Goal: Task Accomplishment & Management: Manage account settings

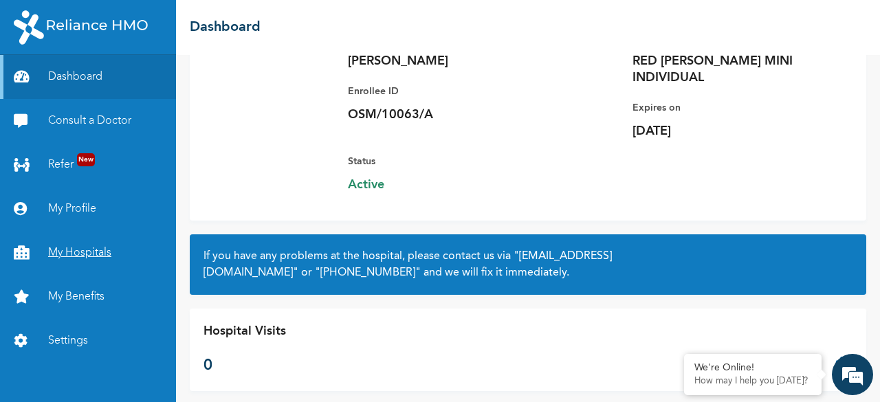
click at [67, 259] on link "My Hospitals" at bounding box center [88, 253] width 176 height 44
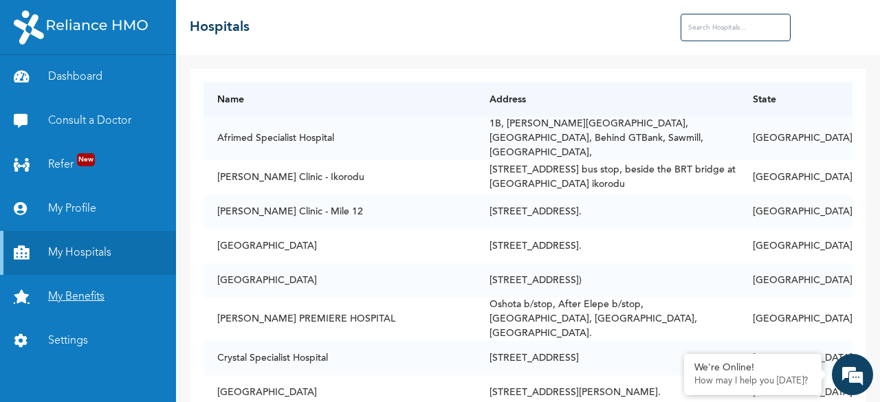
click at [72, 299] on link "My Benefits" at bounding box center [88, 297] width 176 height 44
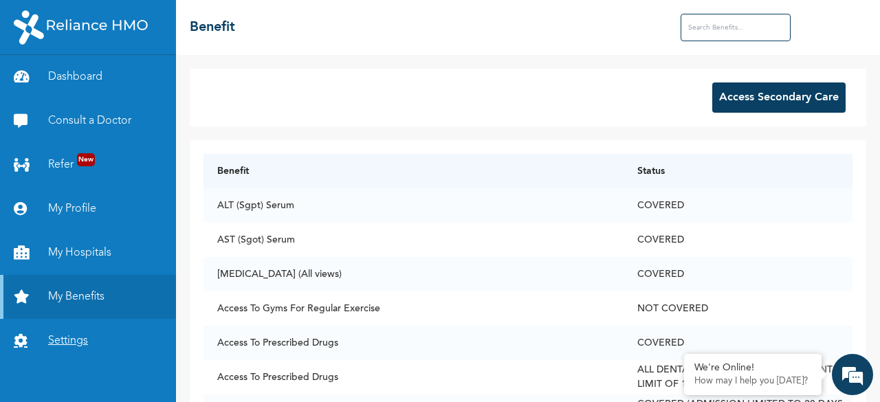
click at [71, 337] on link "Settings" at bounding box center [88, 341] width 176 height 44
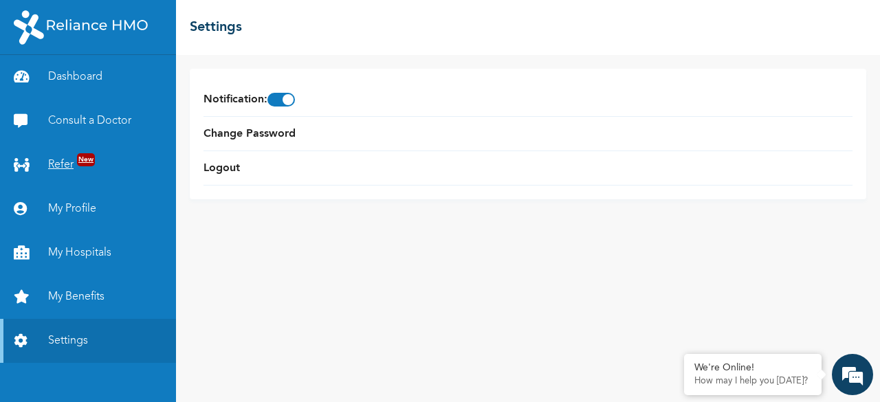
click at [62, 166] on link "Refer New" at bounding box center [88, 165] width 176 height 44
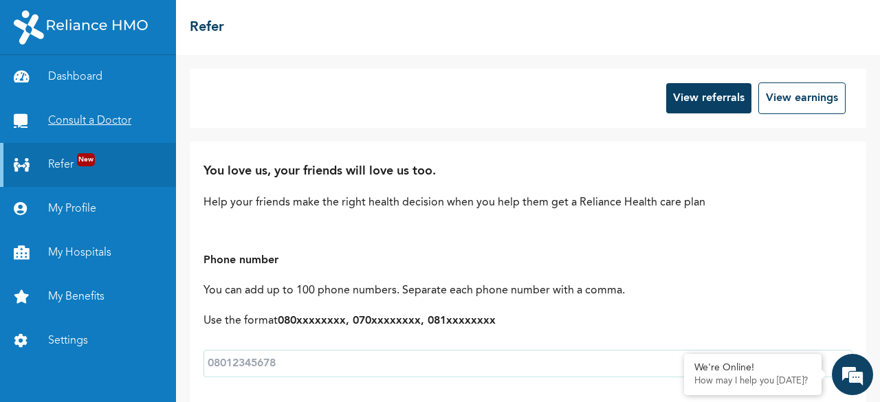
click at [78, 125] on link "Consult a Doctor" at bounding box center [88, 121] width 176 height 44
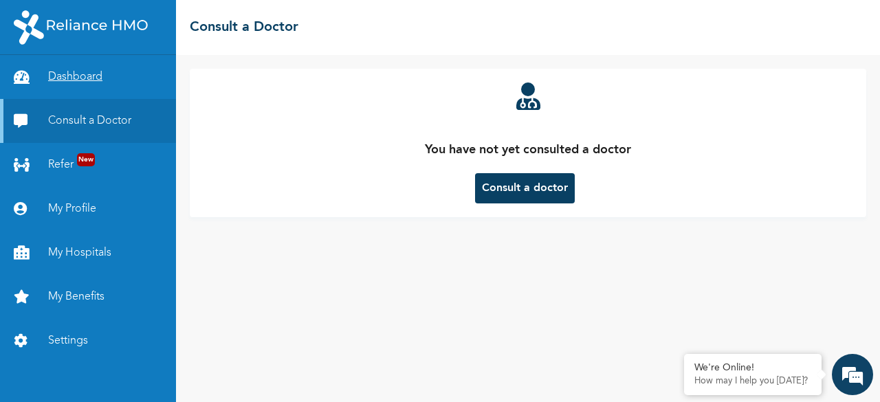
click at [70, 80] on link "Dashboard" at bounding box center [88, 77] width 176 height 44
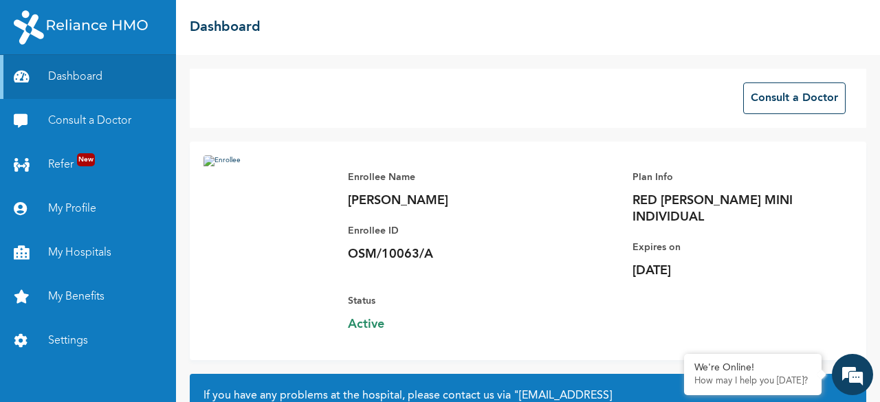
click at [226, 184] on img at bounding box center [269, 237] width 131 height 165
click at [210, 162] on img at bounding box center [269, 237] width 131 height 165
click at [226, 215] on img at bounding box center [269, 237] width 131 height 165
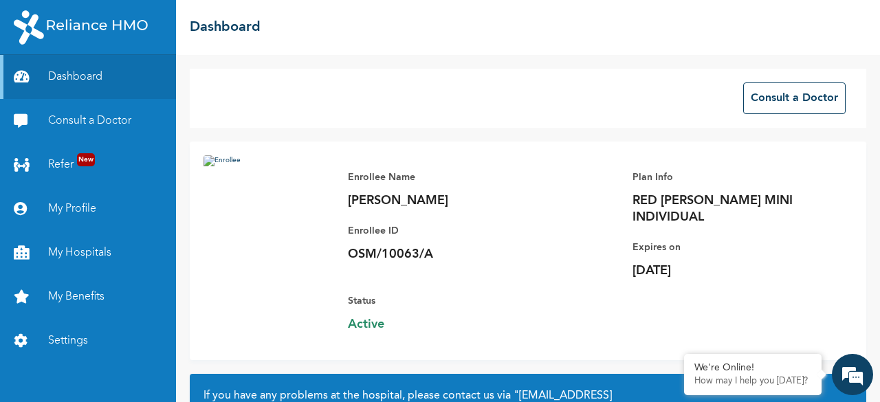
click at [226, 215] on img at bounding box center [269, 237] width 131 height 165
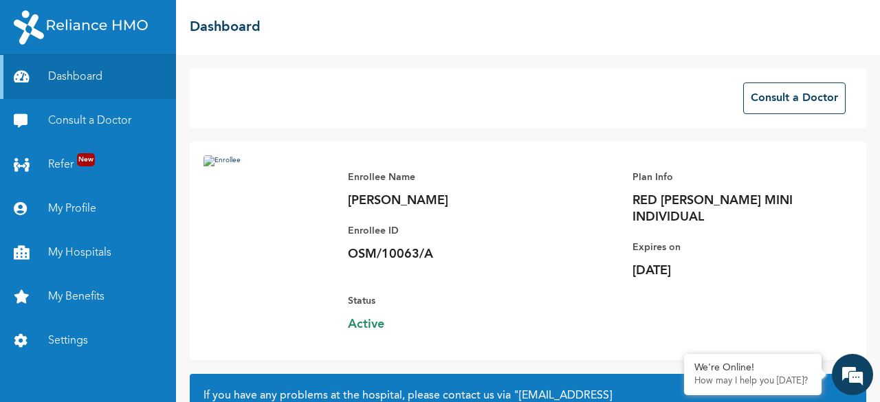
click at [226, 215] on img at bounding box center [269, 237] width 131 height 165
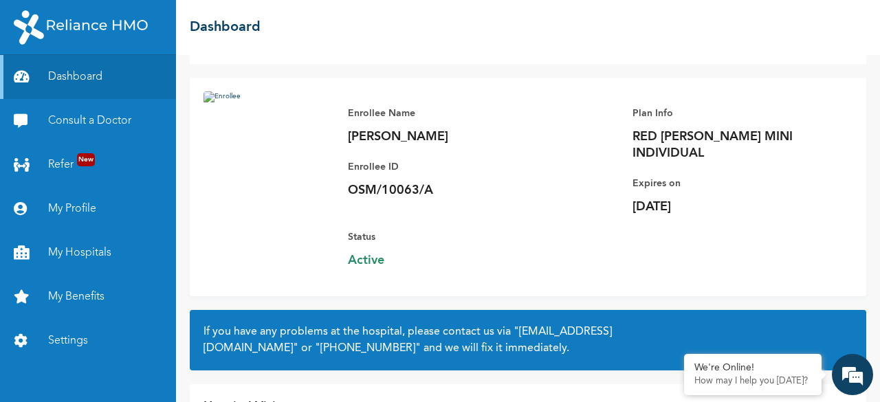
scroll to position [57, 0]
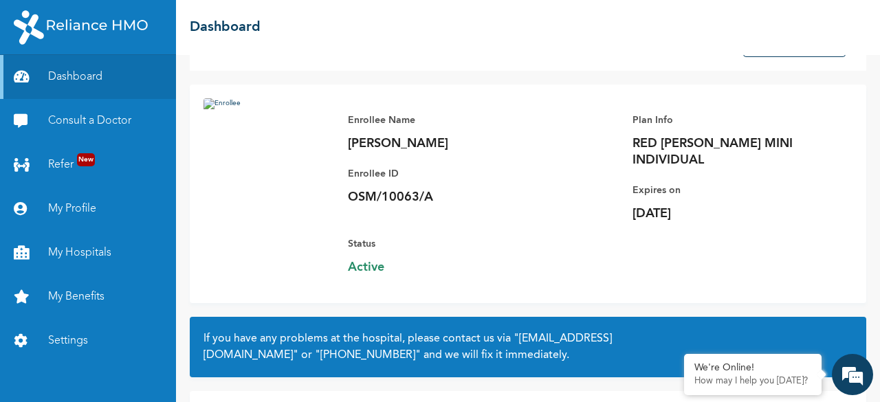
click at [210, 107] on img at bounding box center [269, 180] width 131 height 165
click at [85, 212] on link "My Profile" at bounding box center [88, 209] width 176 height 44
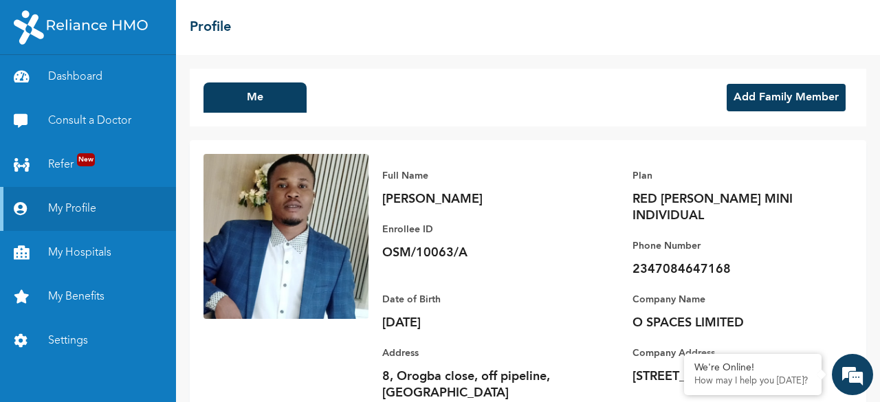
click at [784, 92] on button "Add Family Member" at bounding box center [786, 98] width 119 height 28
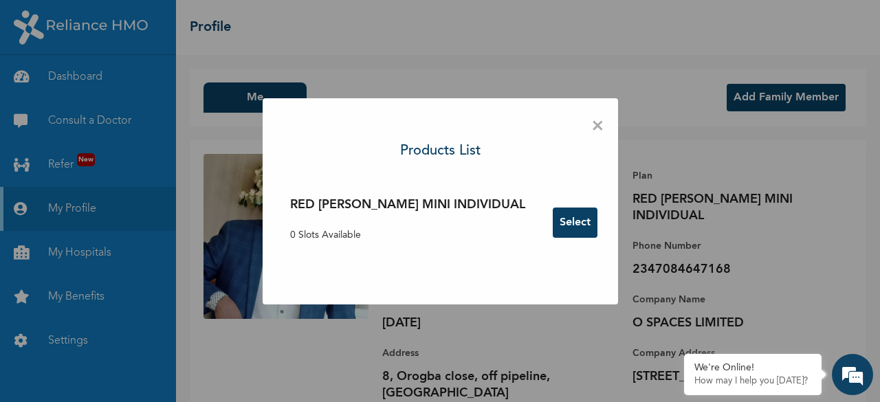
click at [325, 236] on p "0 Slots Available" at bounding box center [407, 235] width 235 height 14
click at [416, 228] on p "0 Slots Available" at bounding box center [407, 235] width 235 height 14
click at [553, 227] on button "Select" at bounding box center [575, 223] width 45 height 30
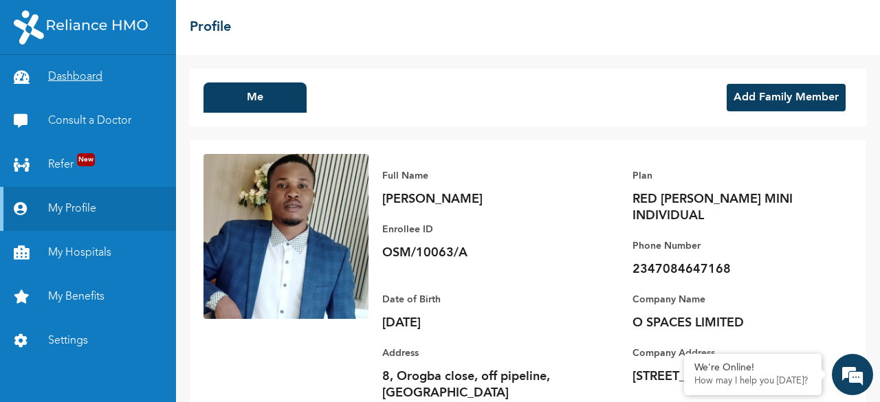
click at [65, 80] on link "Dashboard" at bounding box center [88, 77] width 176 height 44
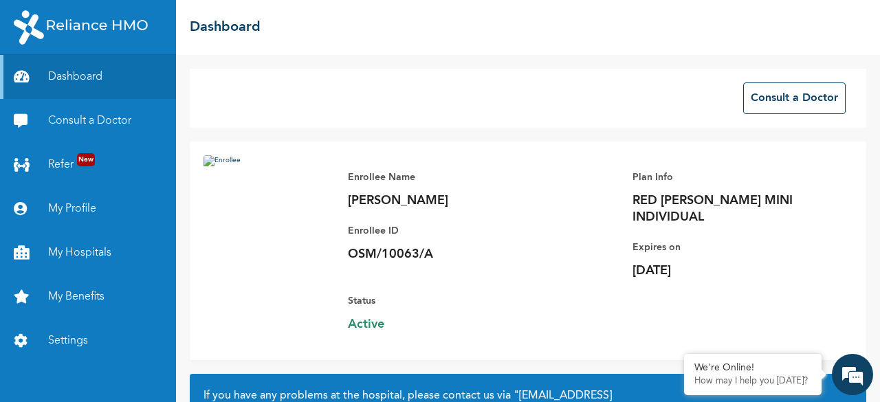
click at [208, 164] on img at bounding box center [269, 237] width 131 height 165
